Goal: Task Accomplishment & Management: Manage account settings

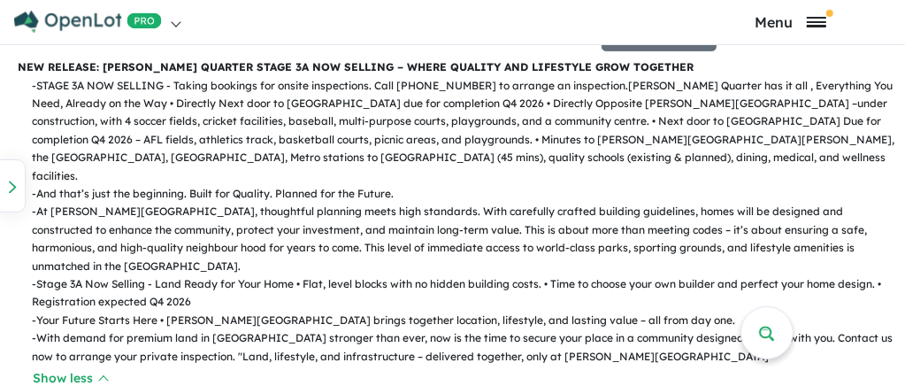
scroll to position [6, 0]
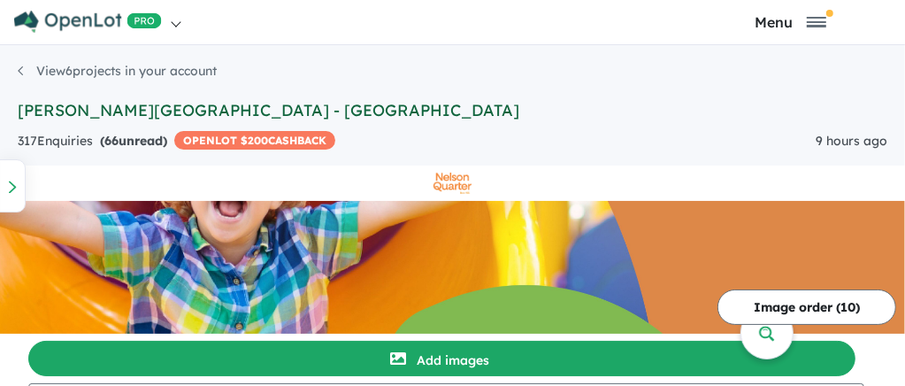
click at [113, 104] on link "[PERSON_NAME][GEOGRAPHIC_DATA] - [GEOGRAPHIC_DATA]" at bounding box center [269, 110] width 502 height 20
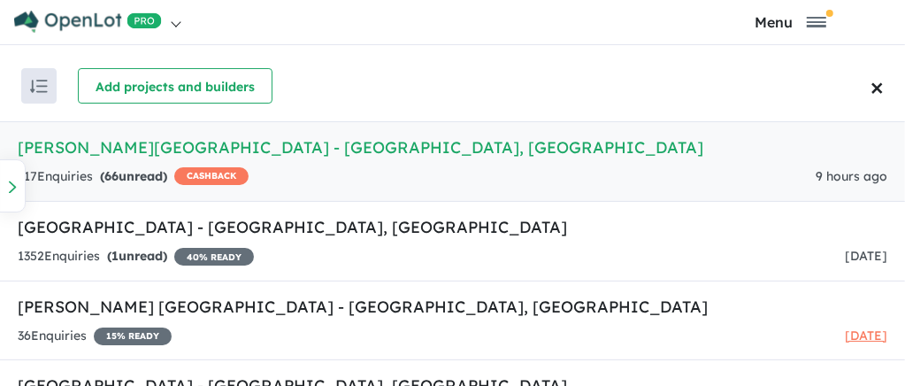
click at [154, 145] on h5 "[PERSON_NAME][GEOGRAPHIC_DATA] - [GEOGRAPHIC_DATA] , [GEOGRAPHIC_DATA]" at bounding box center [453, 147] width 870 height 24
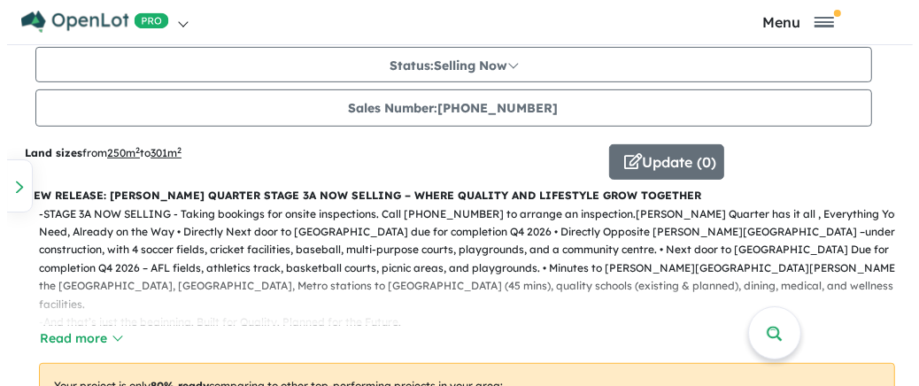
scroll to position [250, 0]
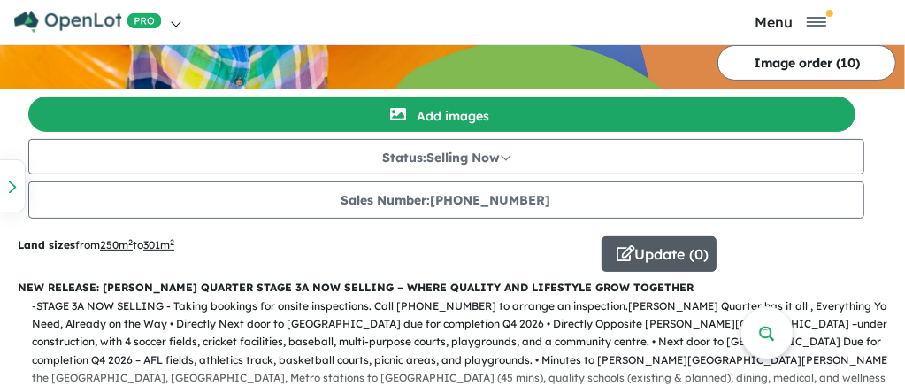
click at [638, 250] on button "Update ( 0 )" at bounding box center [659, 253] width 115 height 35
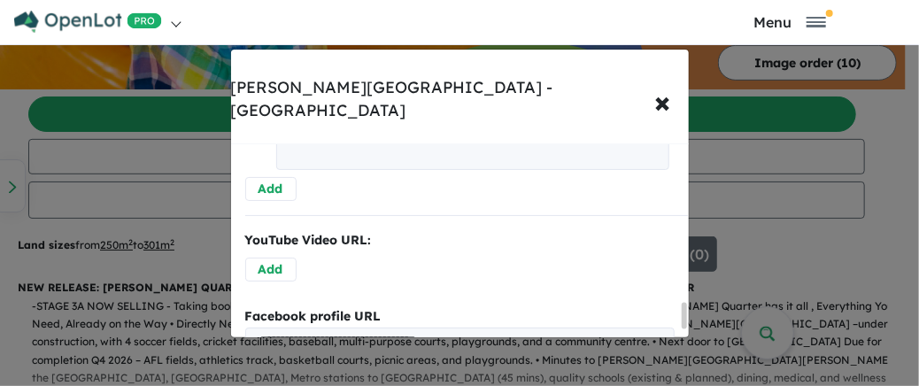
scroll to position [1495, 0]
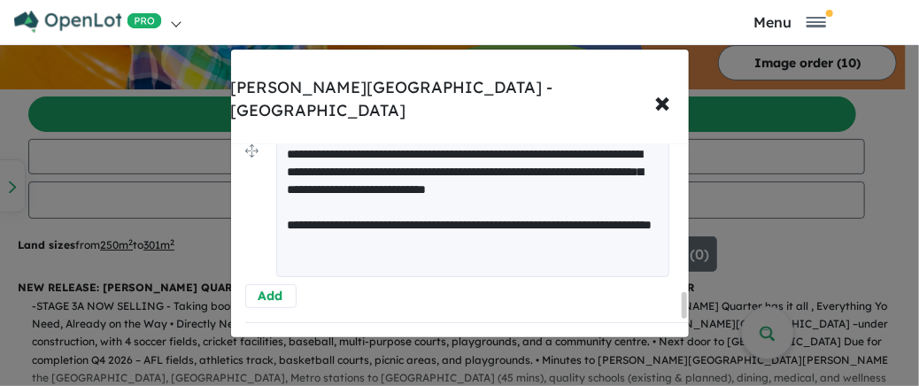
click at [546, 163] on textarea "**********" at bounding box center [473, 206] width 394 height 142
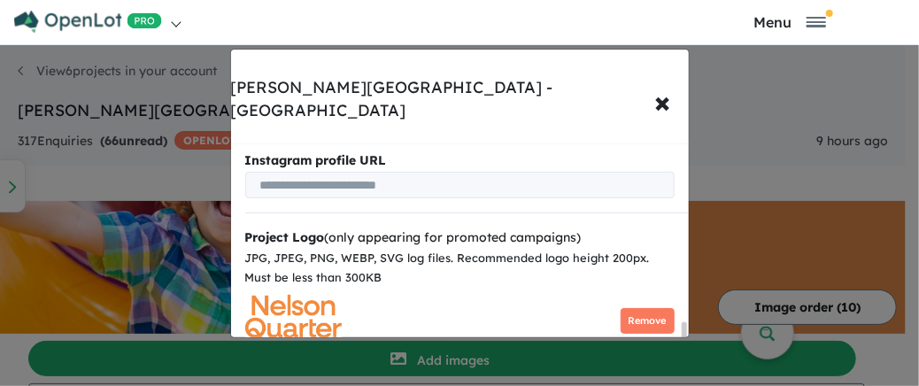
scroll to position [1950, 0]
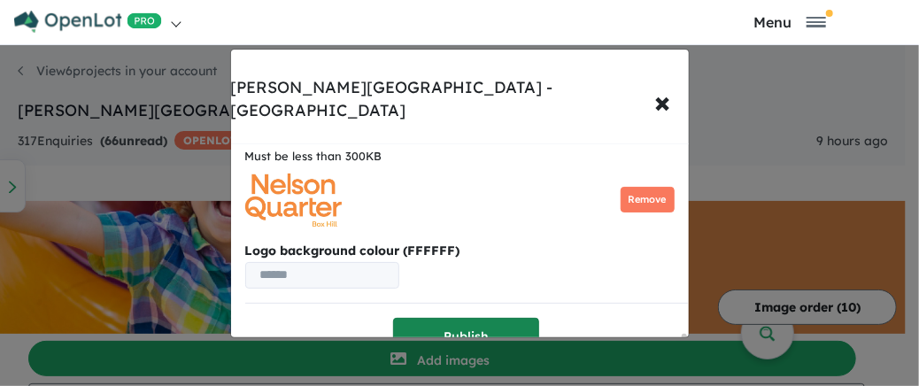
type textarea "**********"
click at [450, 318] on button "Publish" at bounding box center [466, 337] width 146 height 38
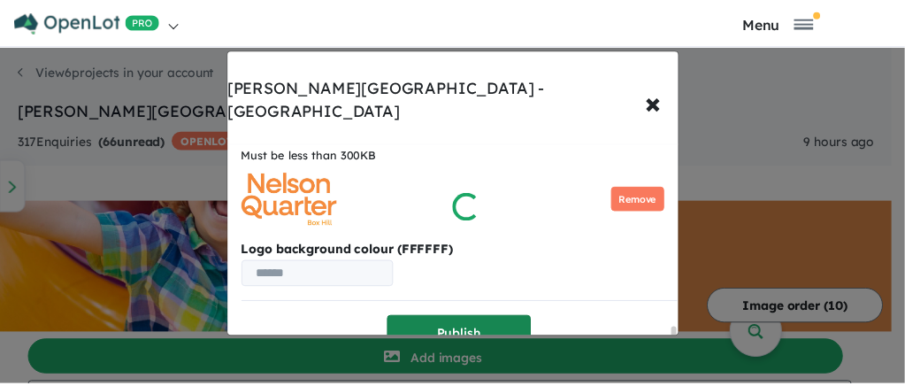
scroll to position [0, 0]
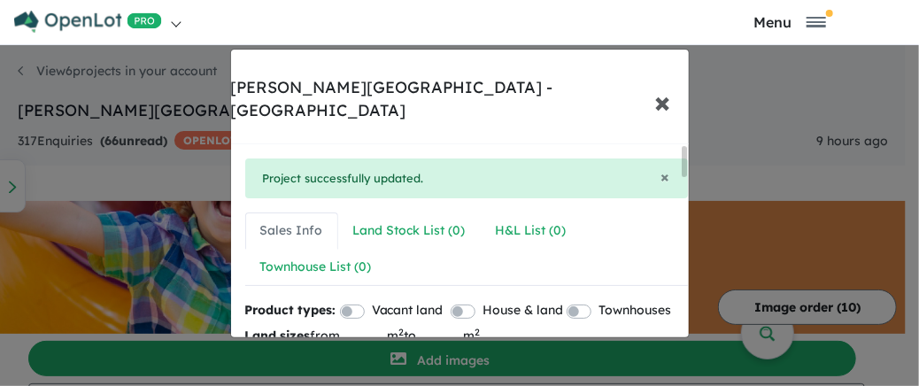
click at [659, 82] on span "×" at bounding box center [663, 101] width 16 height 38
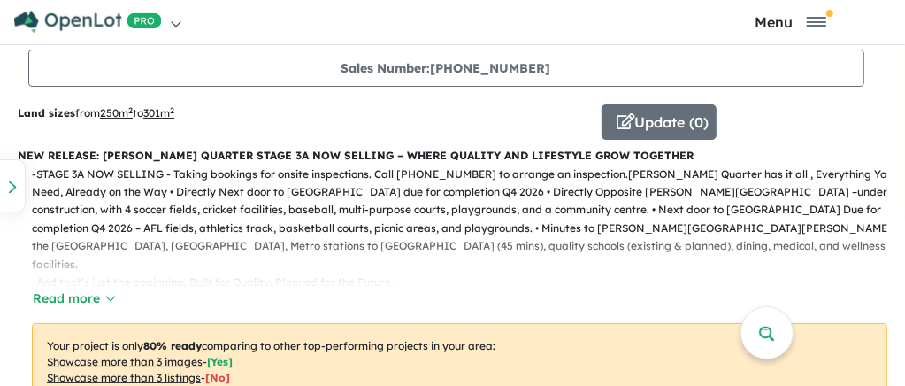
scroll to position [378, 0]
